Goal: Find specific page/section

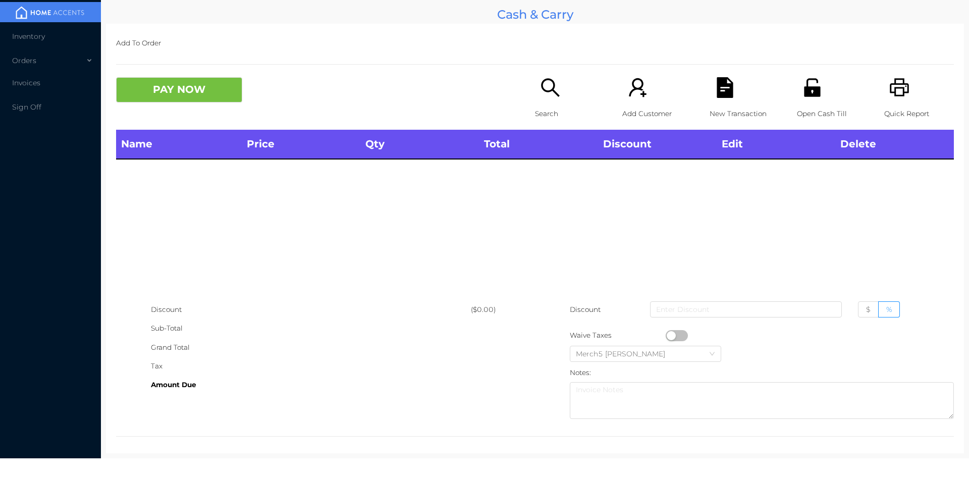
click at [540, 89] on icon "icon: search" at bounding box center [550, 87] width 21 height 21
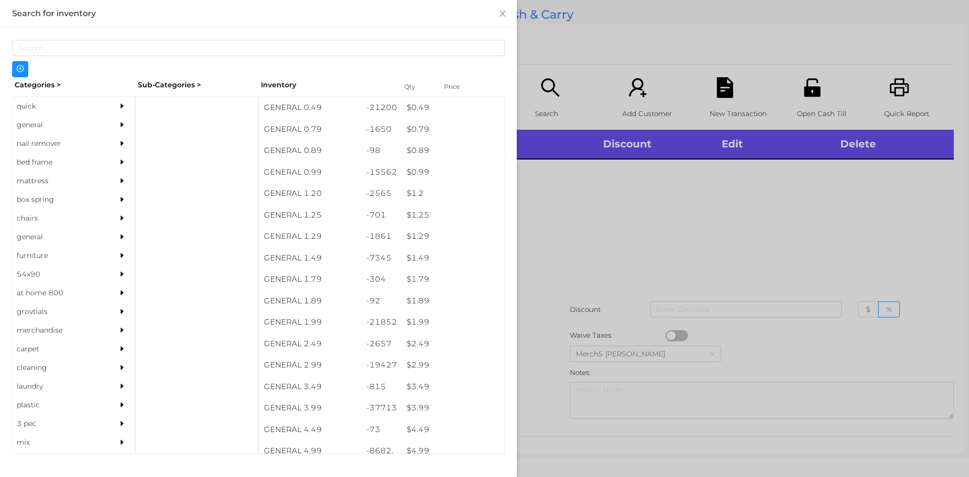
click at [105, 120] on div "general" at bounding box center [74, 125] width 122 height 19
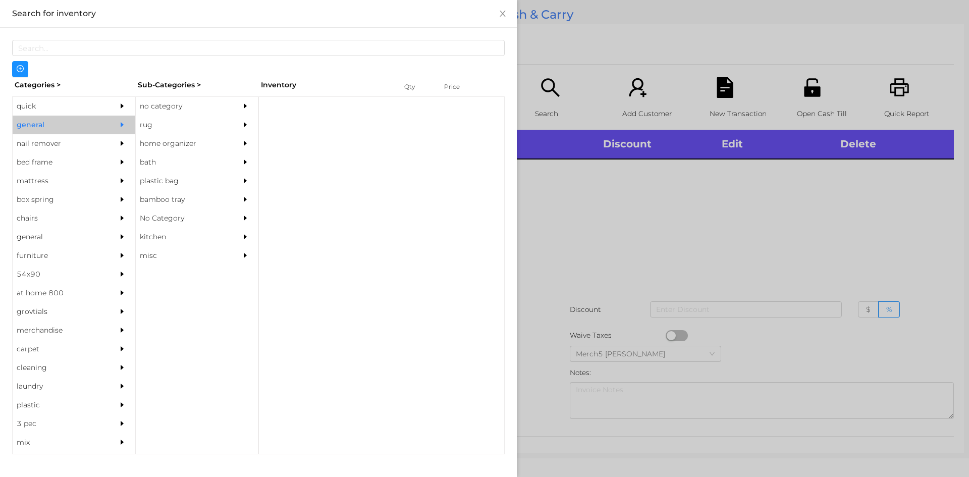
click at [172, 109] on div "no category" at bounding box center [182, 106] width 92 height 19
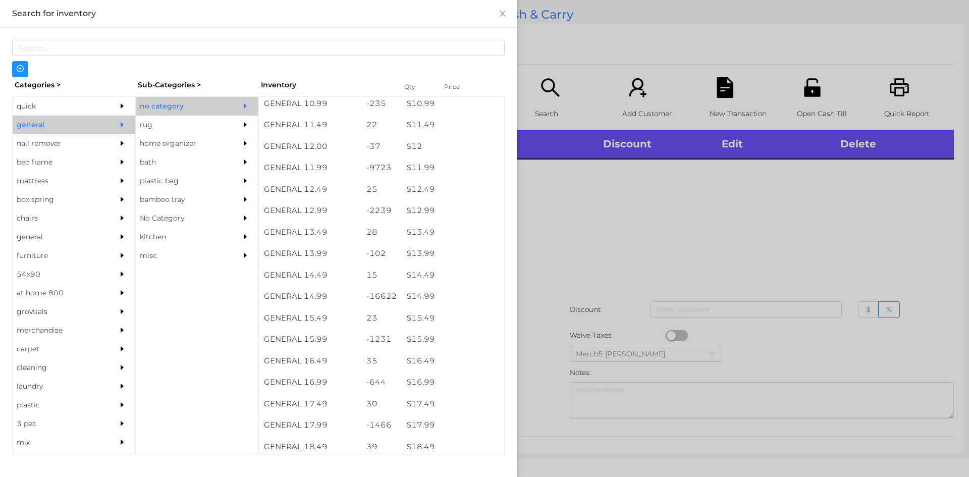
scroll to position [858, 0]
click at [673, 276] on div at bounding box center [484, 238] width 969 height 477
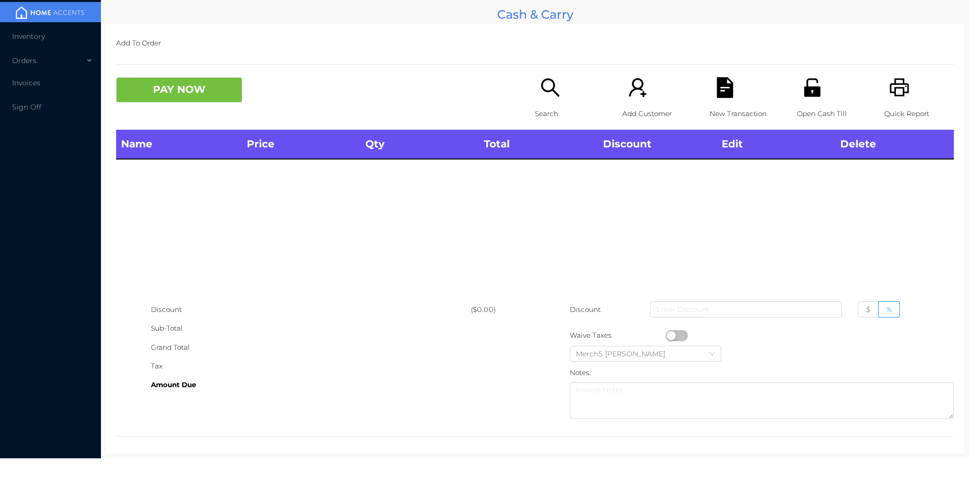
click at [566, 89] on div "Search" at bounding box center [570, 103] width 70 height 52
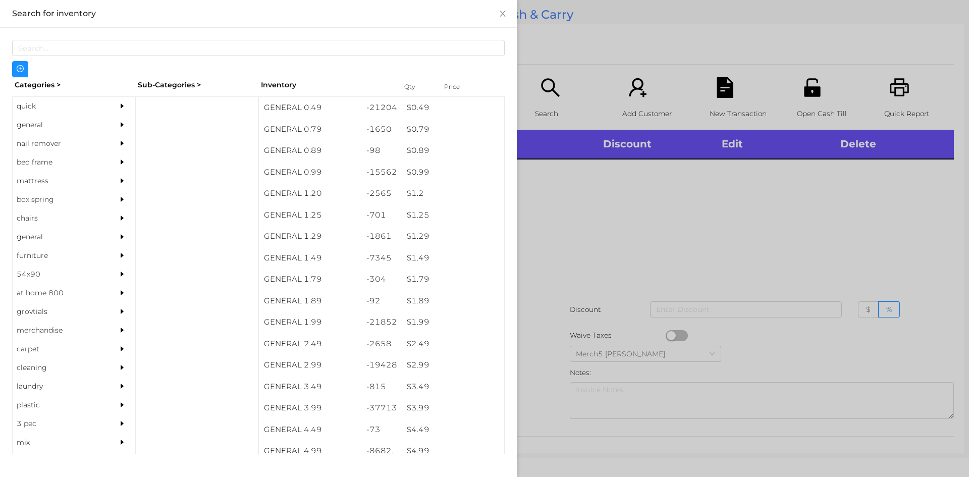
click at [91, 122] on div "general" at bounding box center [59, 125] width 92 height 19
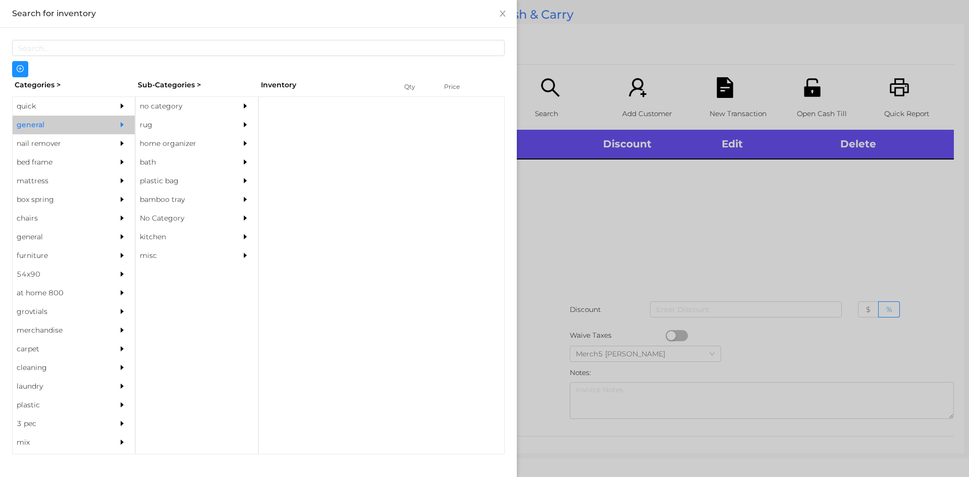
click at [209, 111] on div "no category" at bounding box center [182, 106] width 92 height 19
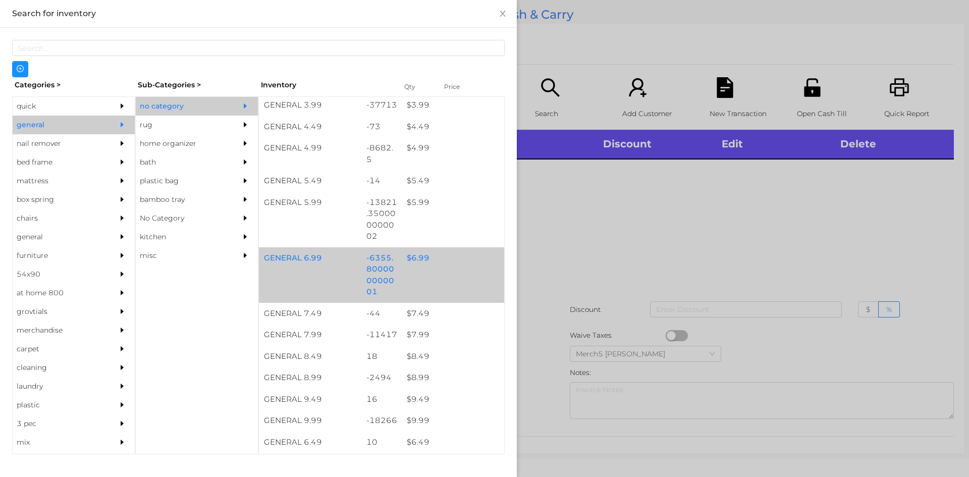
scroll to position [605, 0]
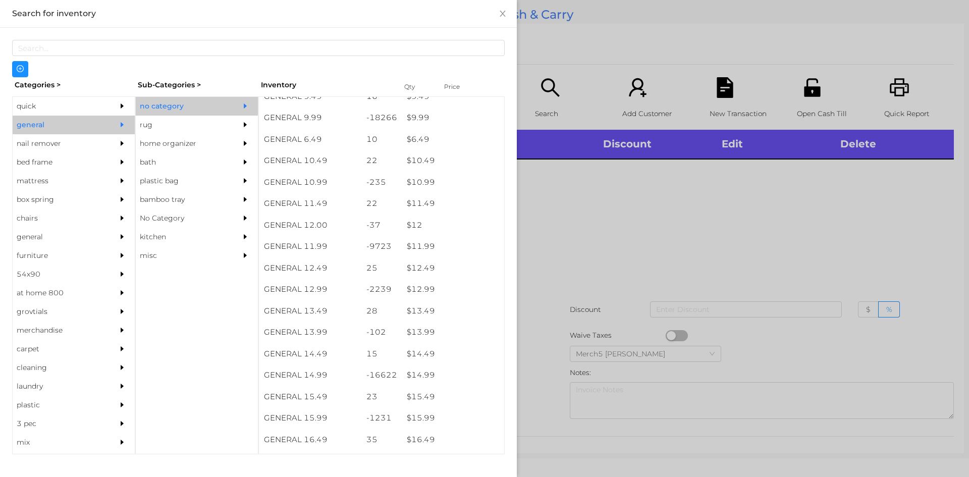
click at [711, 276] on div at bounding box center [484, 238] width 969 height 477
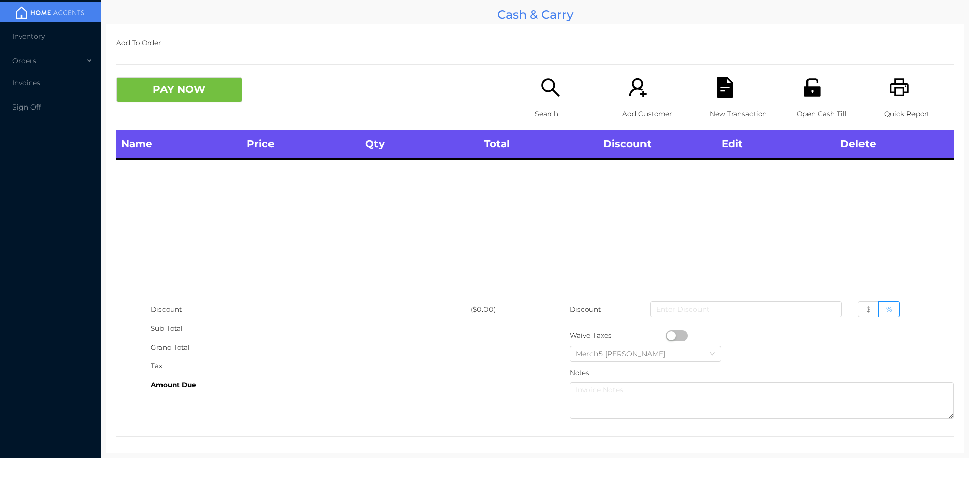
click at [547, 98] on div "Search" at bounding box center [570, 103] width 70 height 52
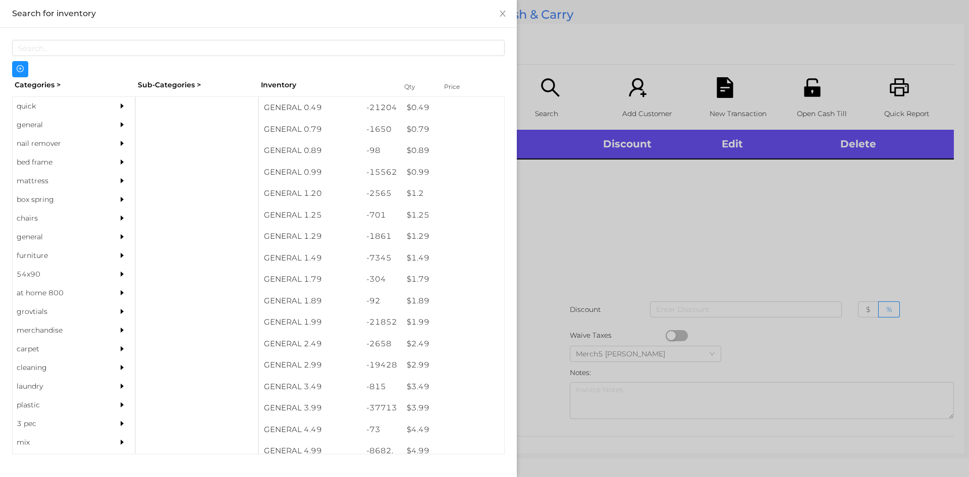
click at [86, 133] on div "general" at bounding box center [59, 125] width 92 height 19
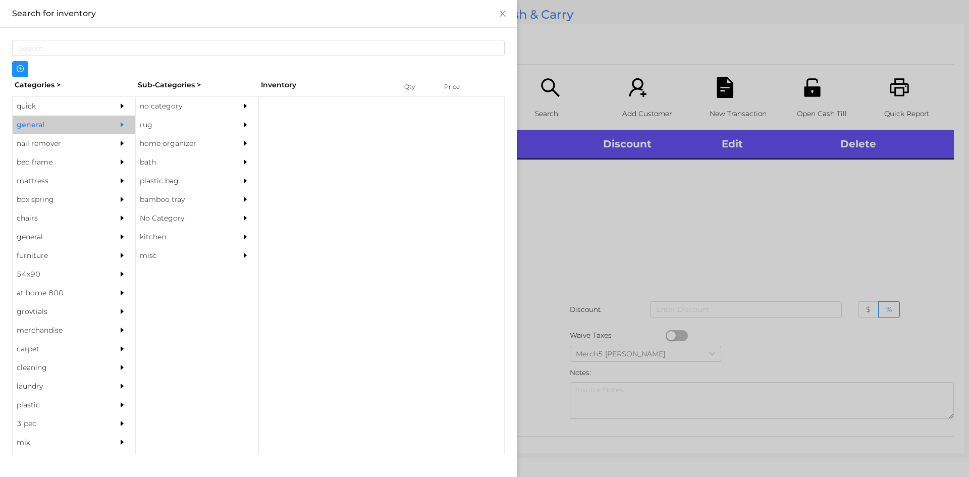
click at [152, 115] on div "no category" at bounding box center [182, 106] width 92 height 19
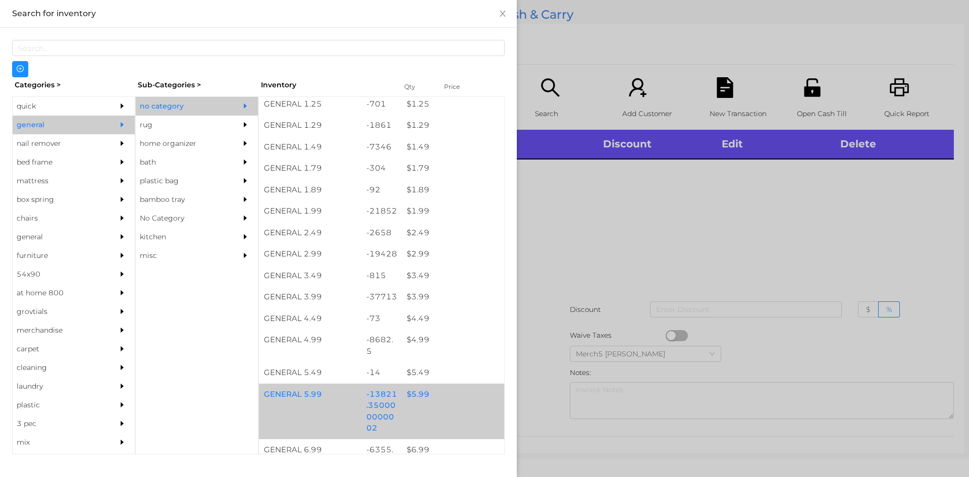
scroll to position [252, 0]
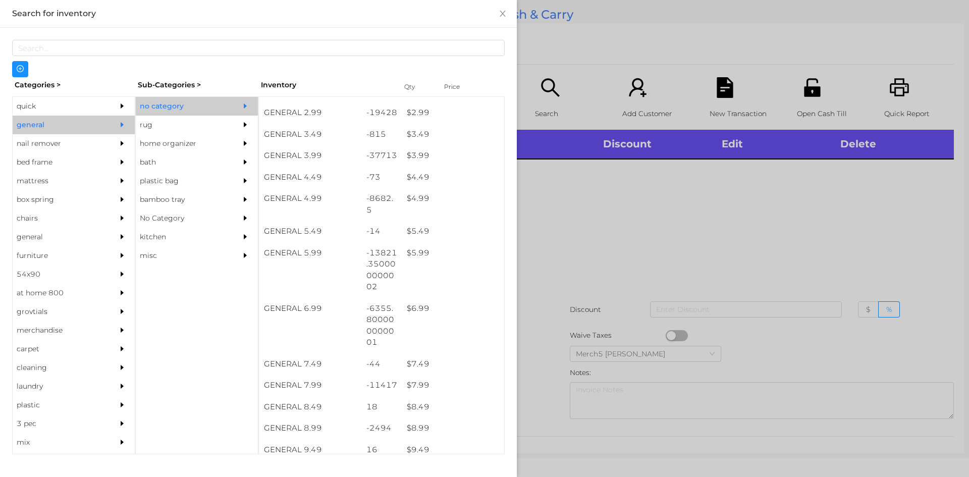
click at [629, 206] on div at bounding box center [484, 238] width 969 height 477
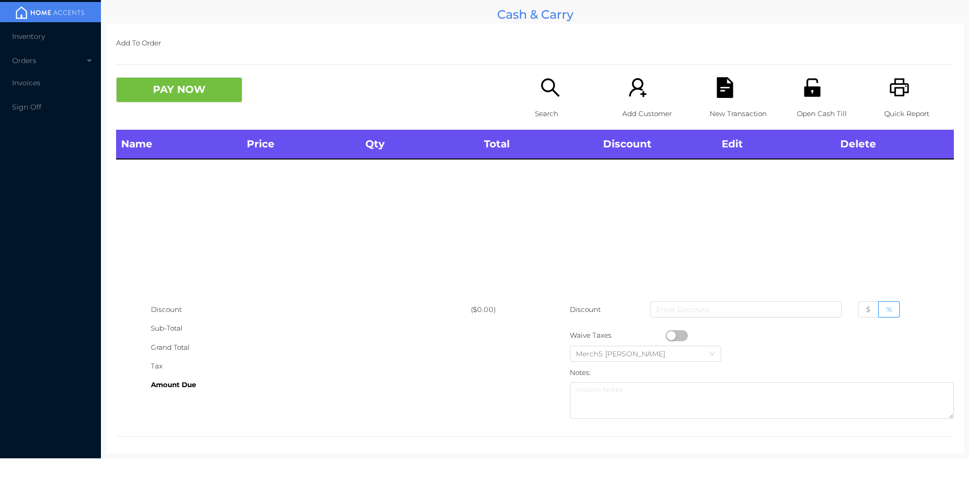
click at [556, 114] on p "Search" at bounding box center [570, 113] width 70 height 19
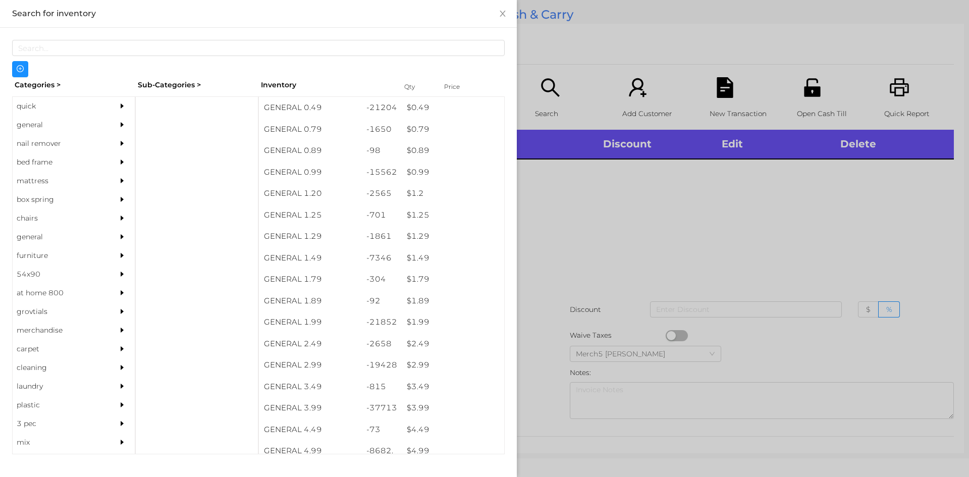
click at [122, 124] on div at bounding box center [125, 125] width 20 height 19
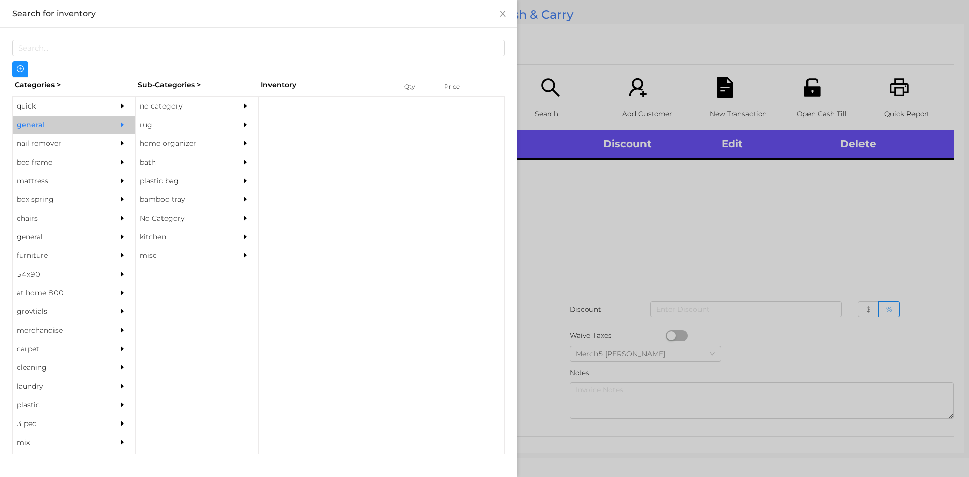
click at [243, 106] on icon "icon: caret-right" at bounding box center [245, 105] width 7 height 7
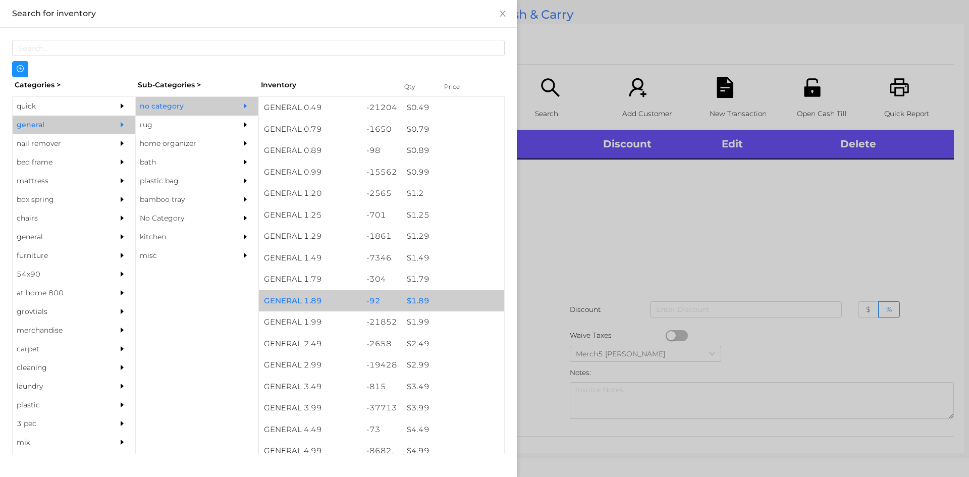
scroll to position [151, 0]
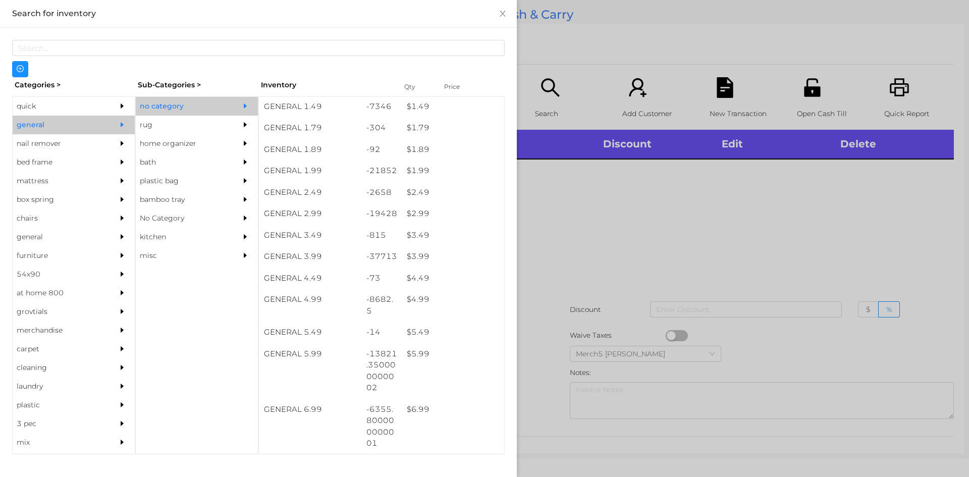
click at [592, 226] on div at bounding box center [484, 238] width 969 height 477
